Goal: Transaction & Acquisition: Subscribe to service/newsletter

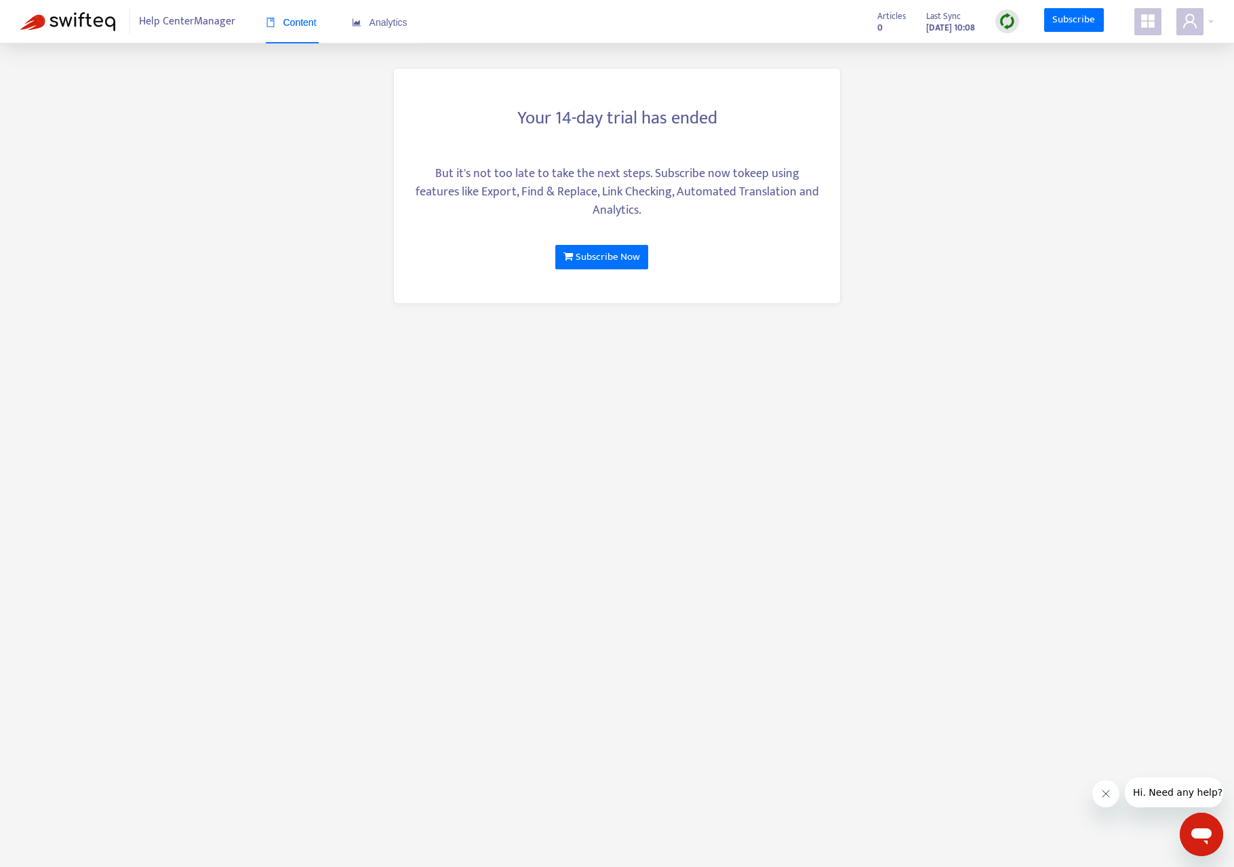
click at [1006, 146] on main "Your 14-day trial has ended But it's not too late to take the next steps. Subsc…" at bounding box center [617, 433] width 1234 height 867
click at [1062, 19] on link "Subscribe" at bounding box center [1074, 20] width 60 height 24
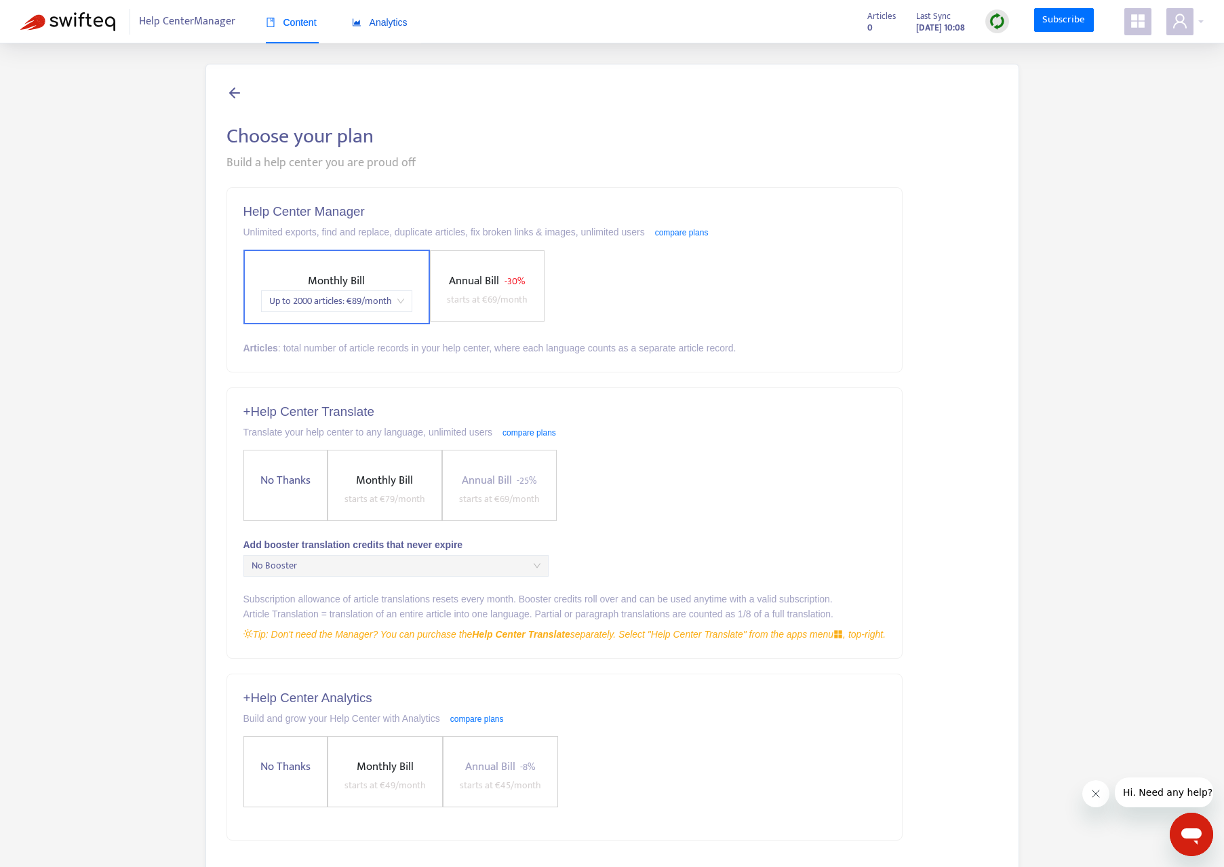
click at [391, 20] on span "Analytics" at bounding box center [380, 22] width 56 height 11
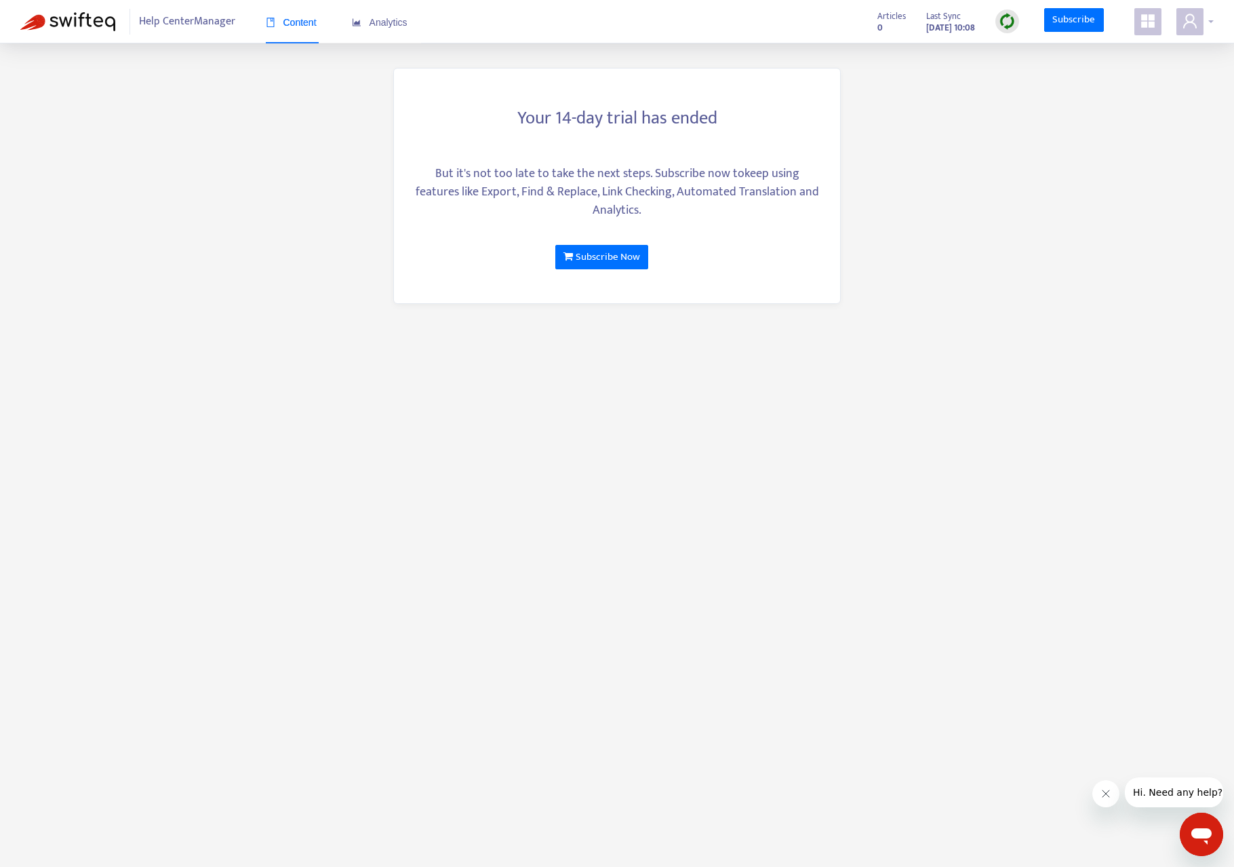
click at [1196, 26] on icon "user" at bounding box center [1190, 21] width 14 height 14
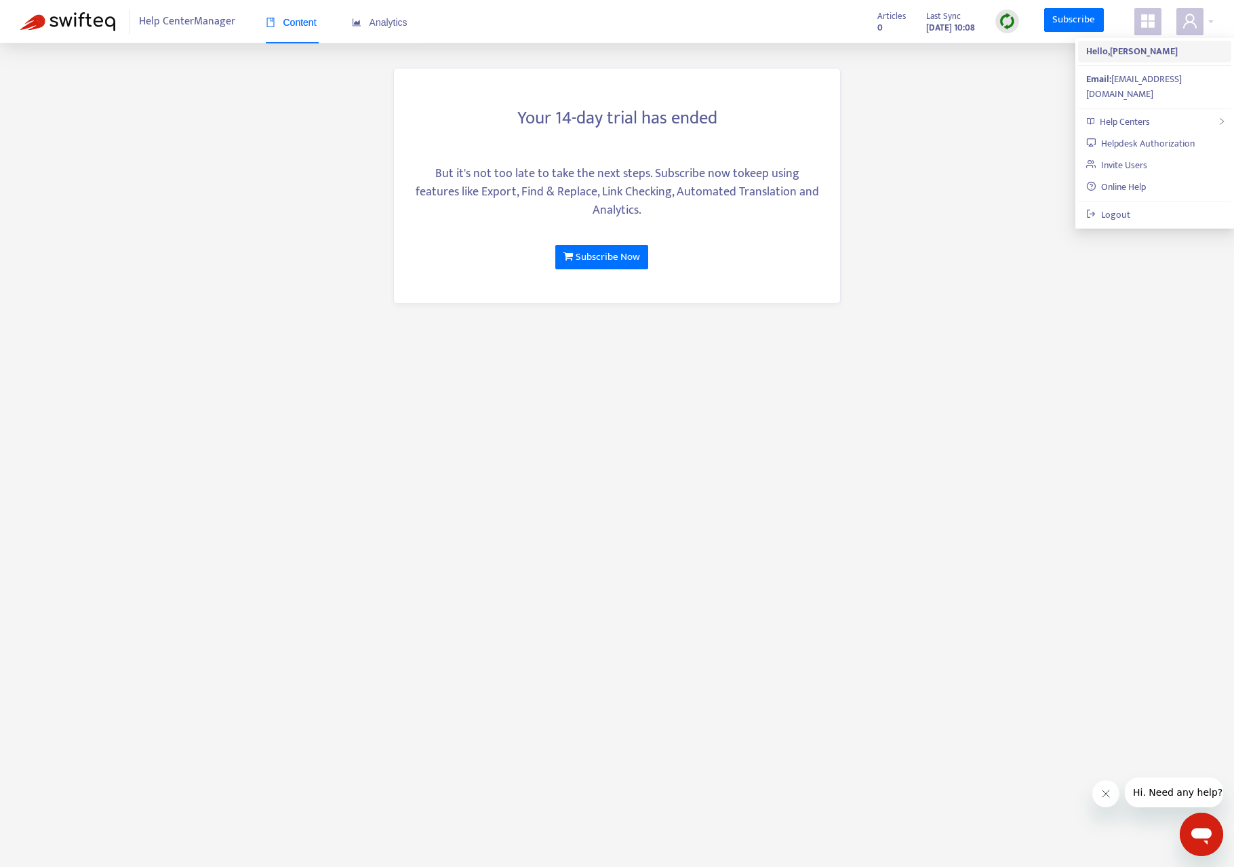
click at [1136, 50] on strong "Hello, [PERSON_NAME]" at bounding box center [1132, 51] width 92 height 16
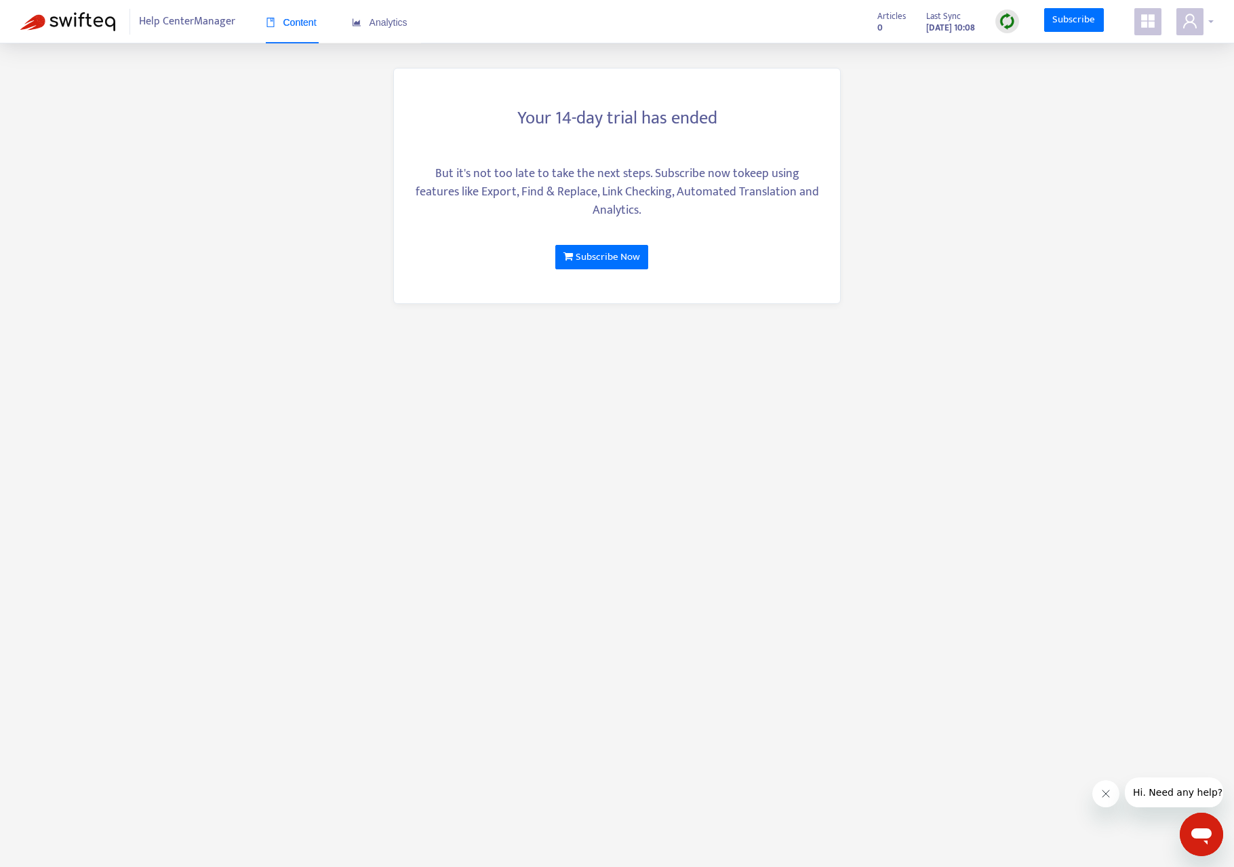
click at [1179, 14] on span at bounding box center [1190, 21] width 27 height 27
click at [1069, 288] on main "Your 14-day trial has ended But it's not too late to take the next steps. Subsc…" at bounding box center [617, 433] width 1234 height 867
click at [175, 24] on span "Help Center Manager" at bounding box center [187, 22] width 96 height 26
click at [82, 27] on img at bounding box center [67, 21] width 95 height 19
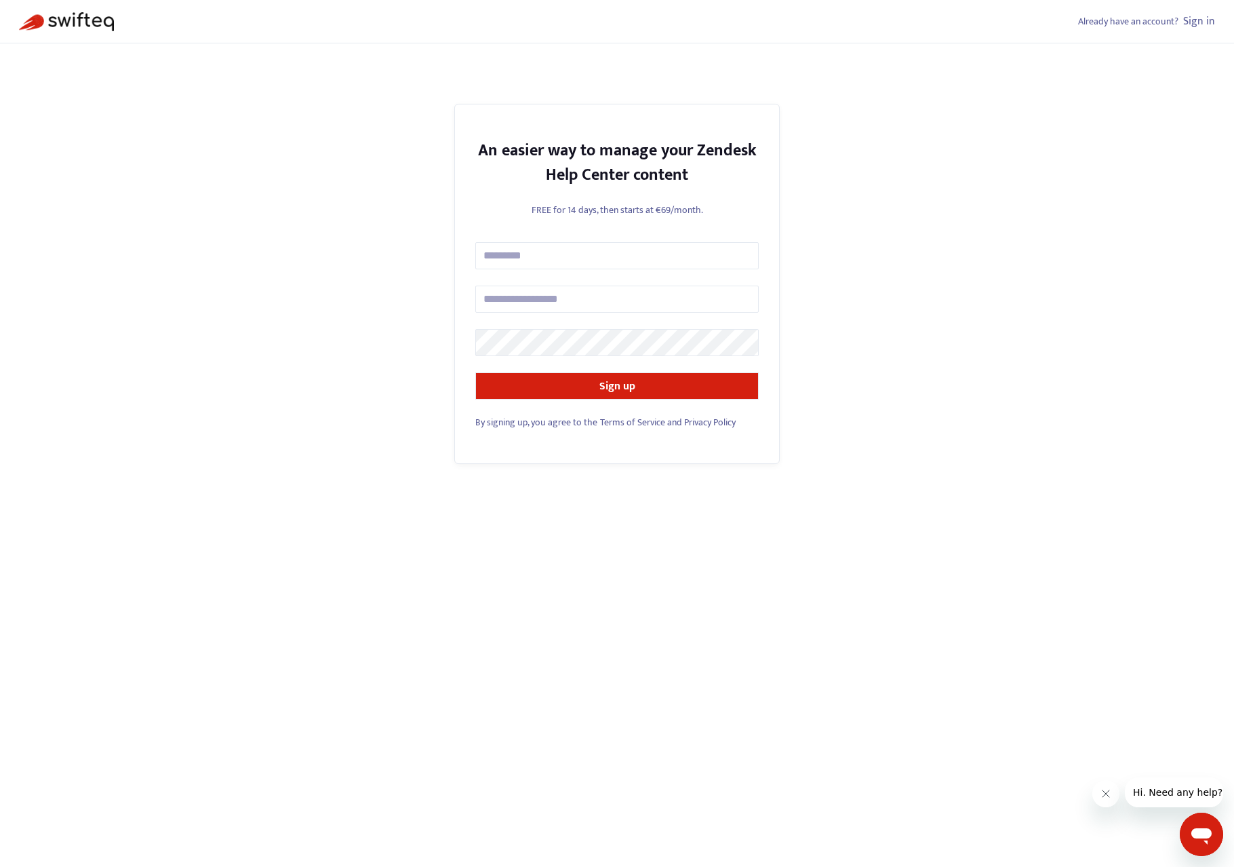
drag, startPoint x: 1204, startPoint y: 22, endPoint x: 1192, endPoint y: 33, distance: 15.8
click at [1204, 22] on link "Sign in" at bounding box center [1199, 21] width 32 height 18
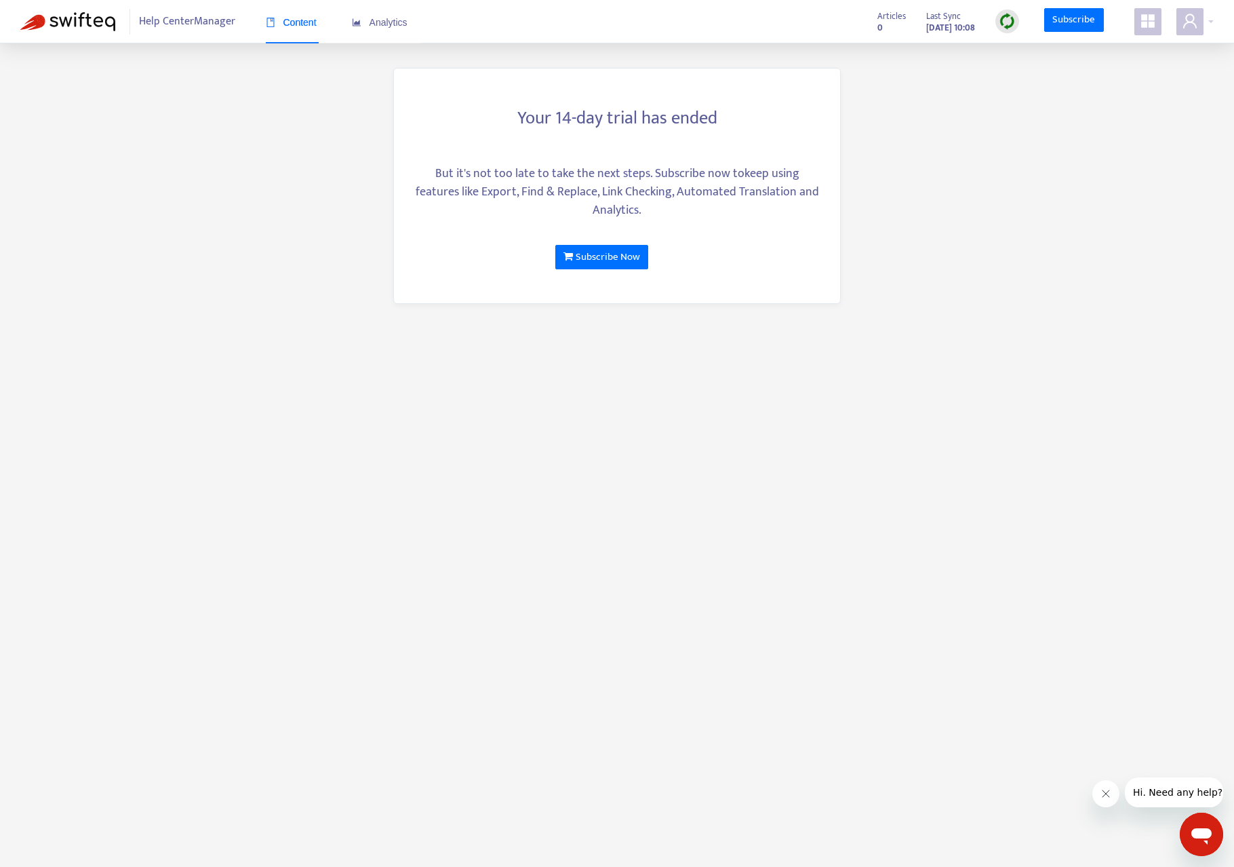
click at [299, 36] on div "Content" at bounding box center [291, 22] width 51 height 41
click at [1001, 20] on img at bounding box center [1007, 21] width 17 height 17
click at [1042, 45] on link "Quick Sync" at bounding box center [1036, 49] width 58 height 16
click at [1140, 27] on icon "appstore" at bounding box center [1148, 21] width 16 height 16
